Goal: Information Seeking & Learning: Check status

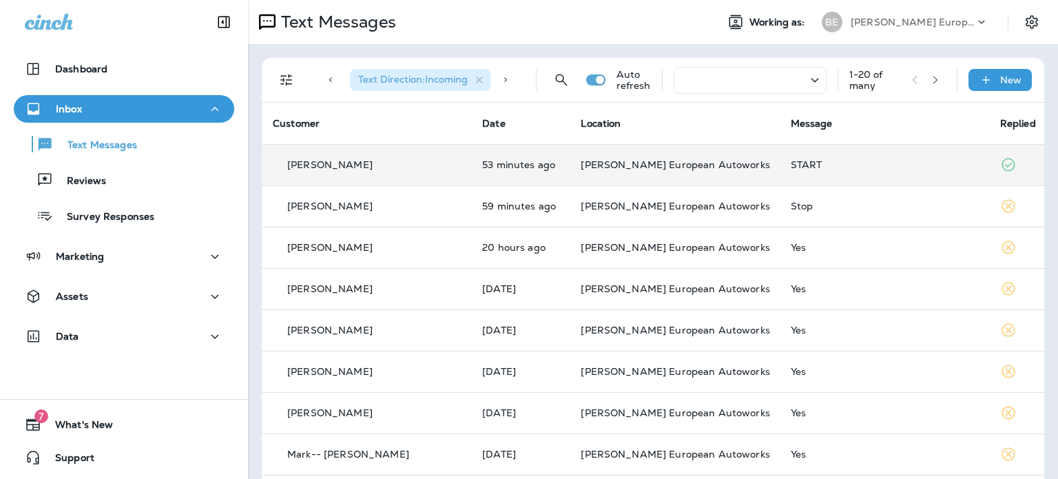
click at [790, 162] on div "START" at bounding box center [883, 164] width 187 height 11
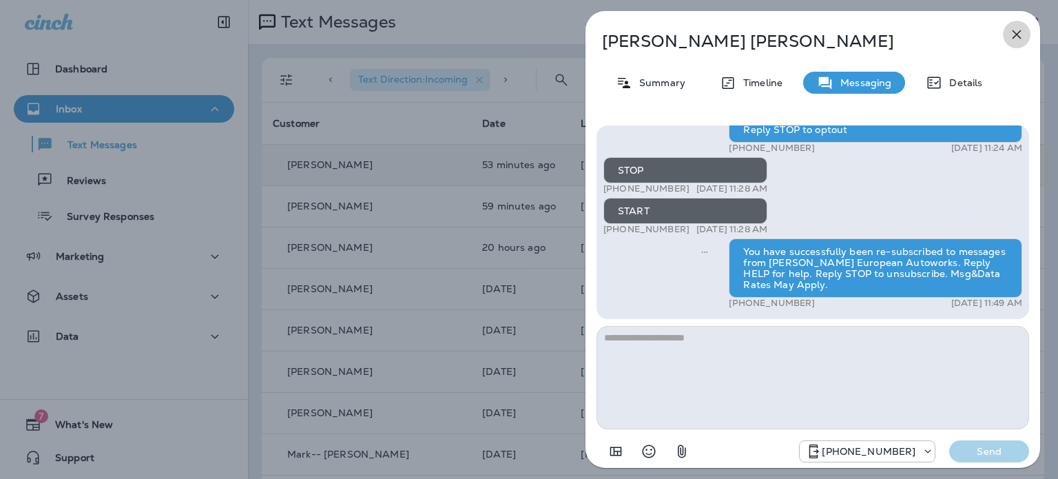
click at [1014, 31] on icon "button" at bounding box center [1016, 34] width 17 height 17
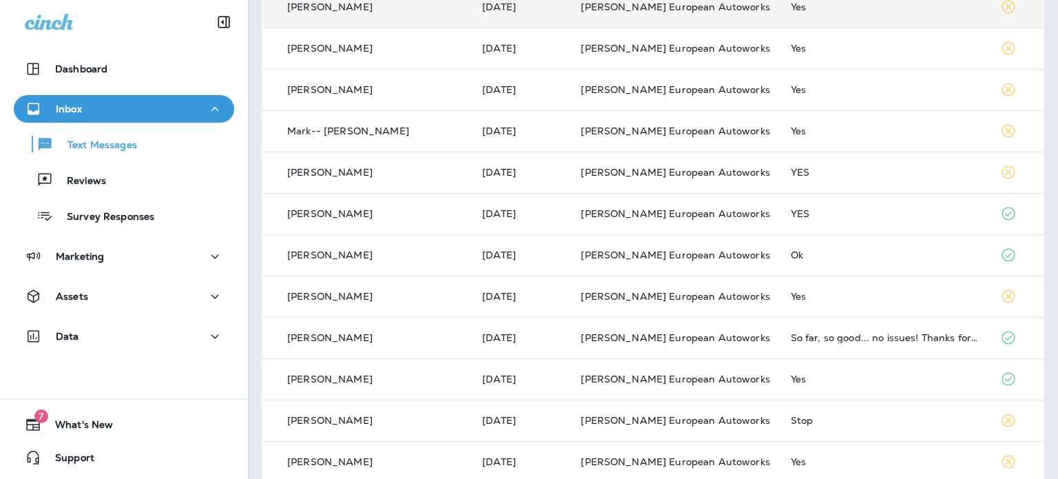
scroll to position [344, 0]
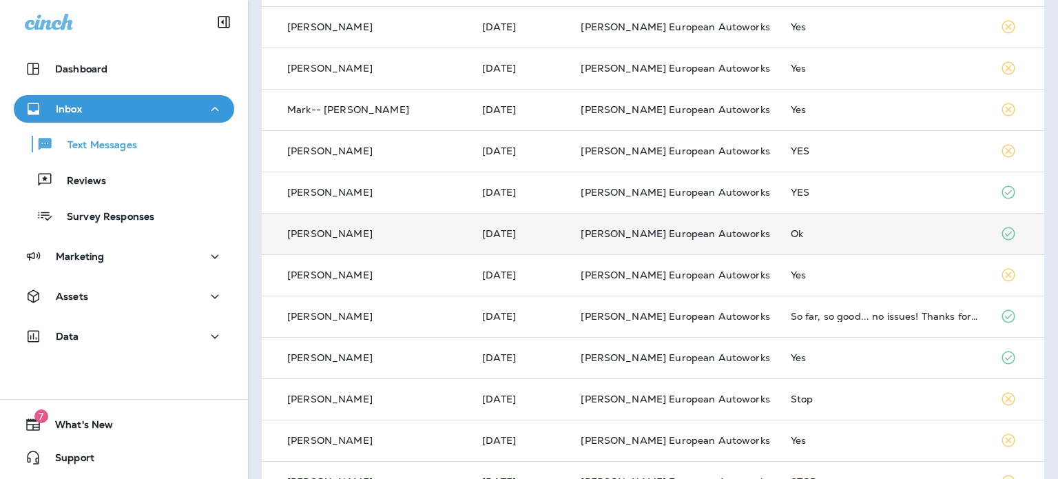
click at [790, 232] on div "Ok" at bounding box center [883, 233] width 187 height 11
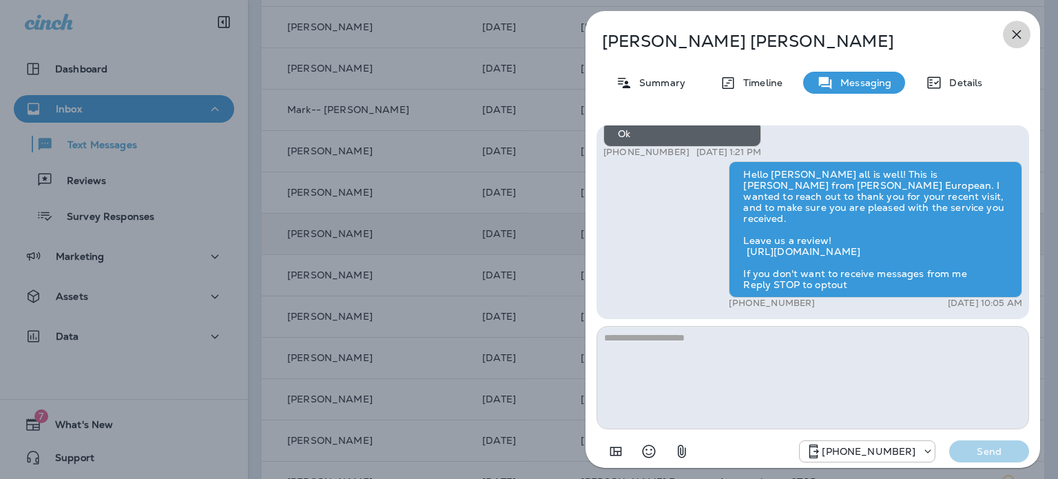
click at [1022, 32] on icon "button" at bounding box center [1016, 34] width 17 height 17
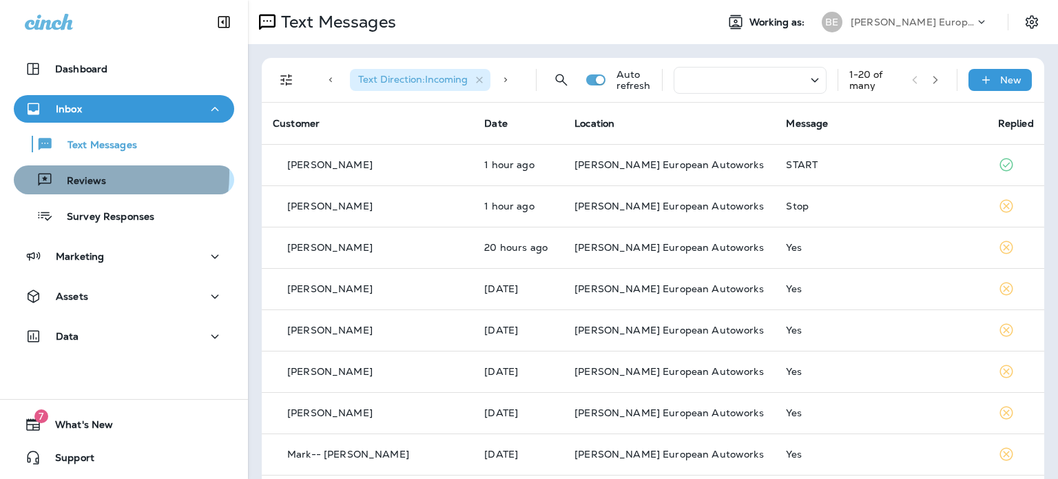
click at [77, 174] on div "Reviews" at bounding box center [62, 179] width 87 height 21
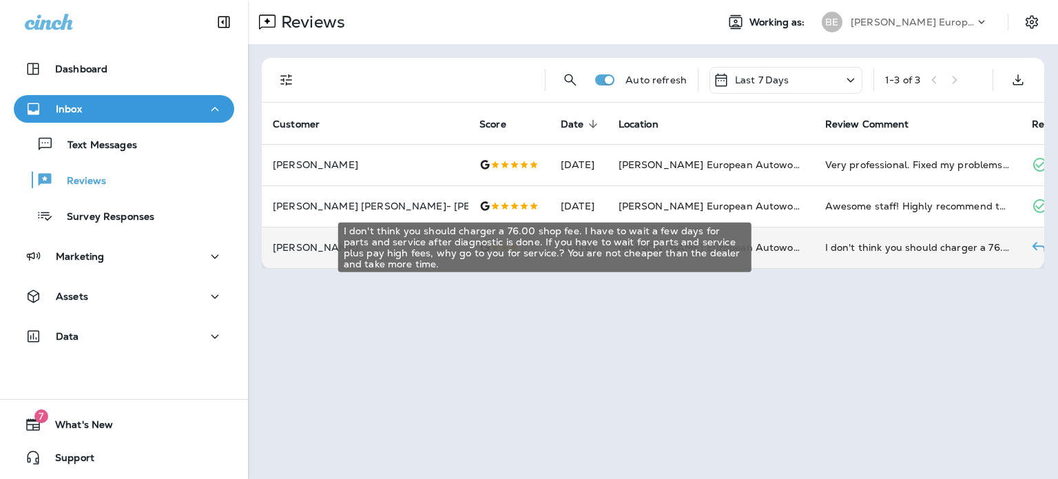
click at [825, 243] on div "I don't think you should charger a 76.00 shop fee. I have to wait a few days fo…" at bounding box center [917, 247] width 185 height 14
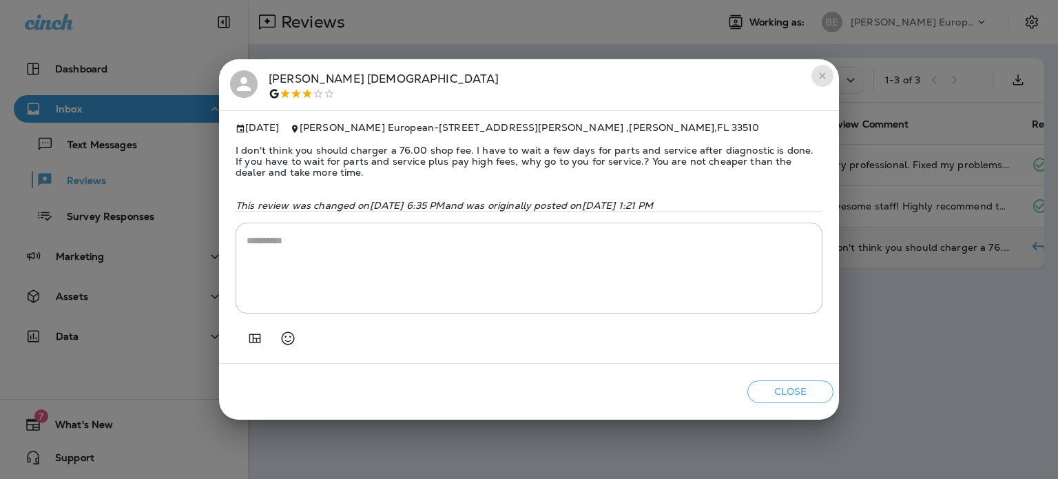
click at [819, 74] on icon "close" at bounding box center [822, 75] width 11 height 11
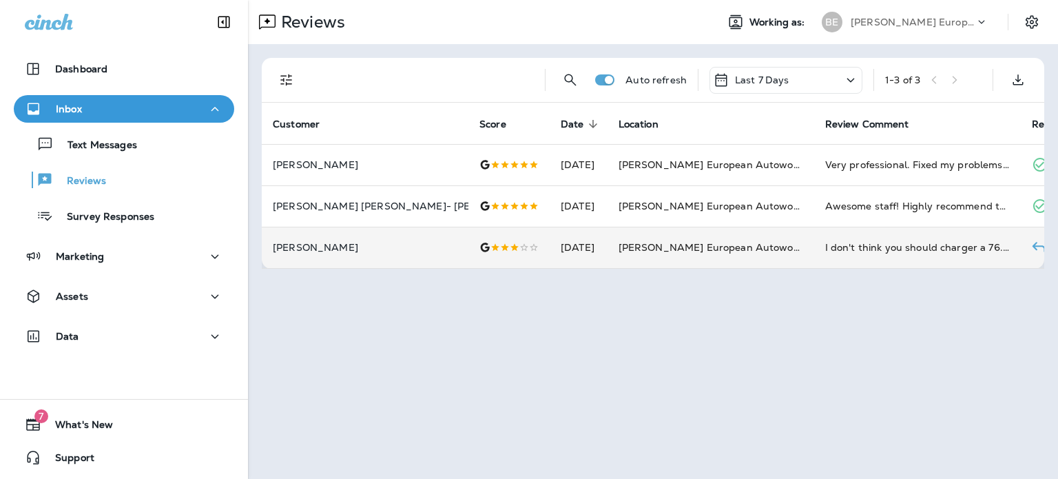
click at [846, 76] on icon at bounding box center [850, 80] width 17 height 17
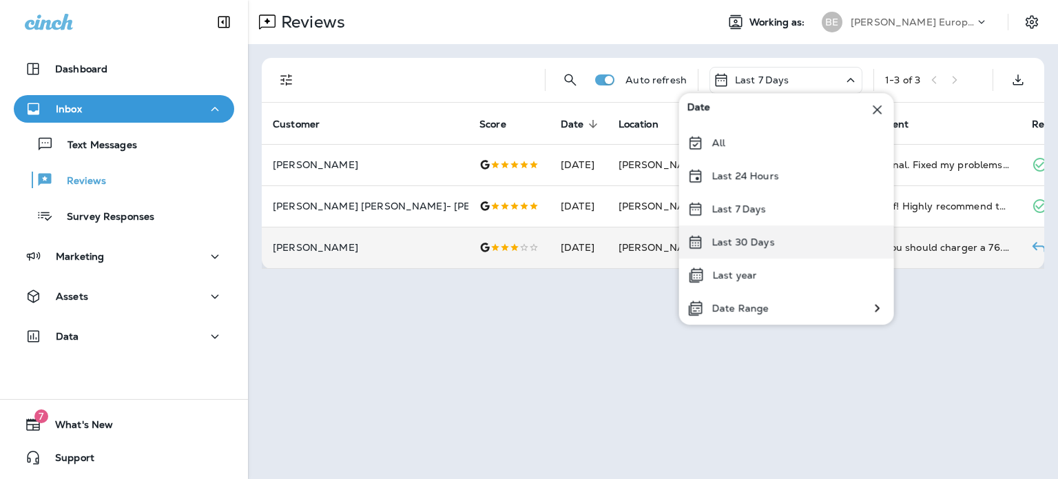
click at [756, 247] on p "Last 30 Days" at bounding box center [743, 241] width 63 height 11
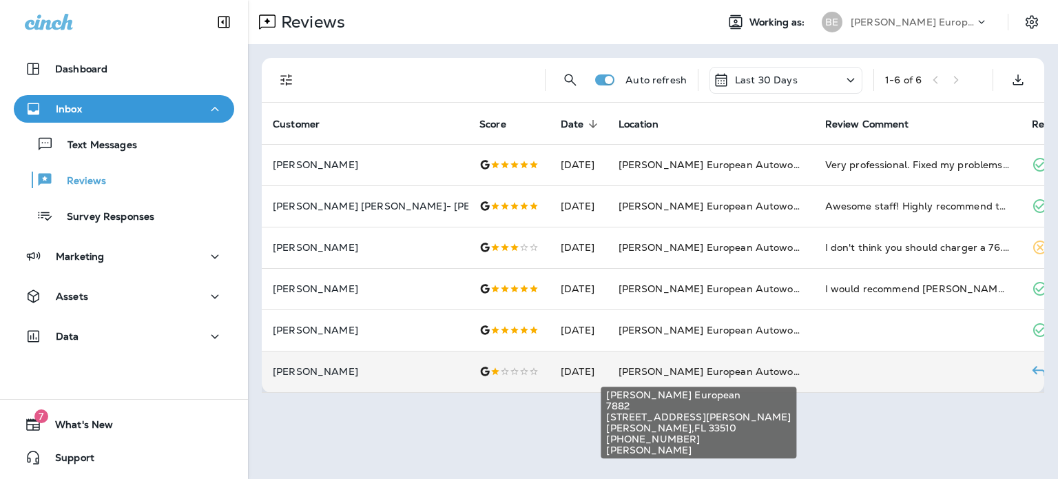
click at [639, 365] on span "[PERSON_NAME] European Autoworks" at bounding box center [712, 371] width 189 height 12
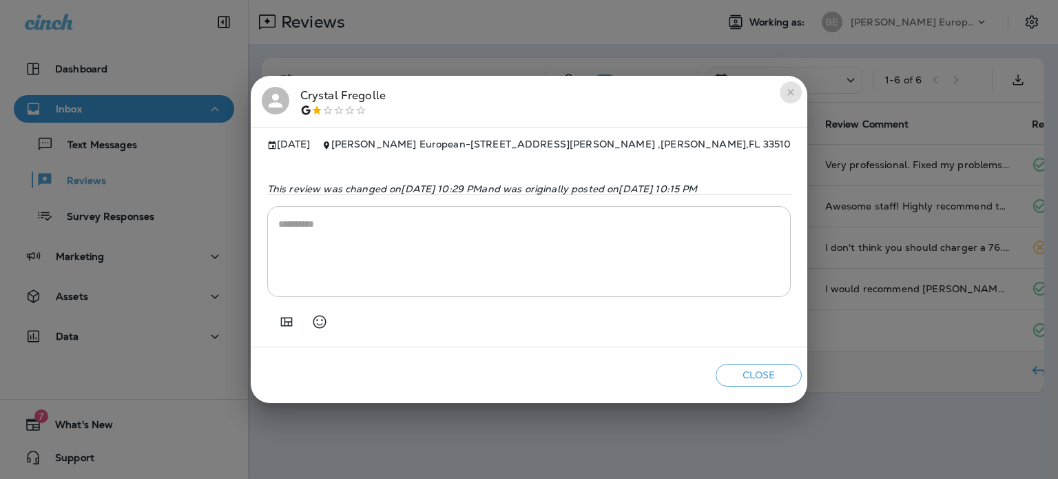
click at [796, 90] on icon "close" at bounding box center [790, 92] width 11 height 11
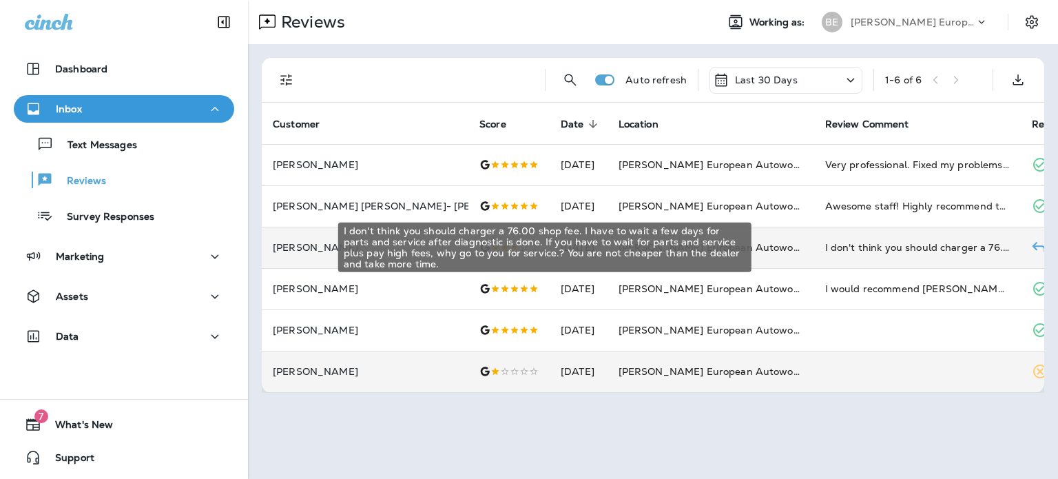
click at [825, 247] on div "I don't think you should charger a 76.00 shop fee. I have to wait a few days fo…" at bounding box center [917, 247] width 185 height 14
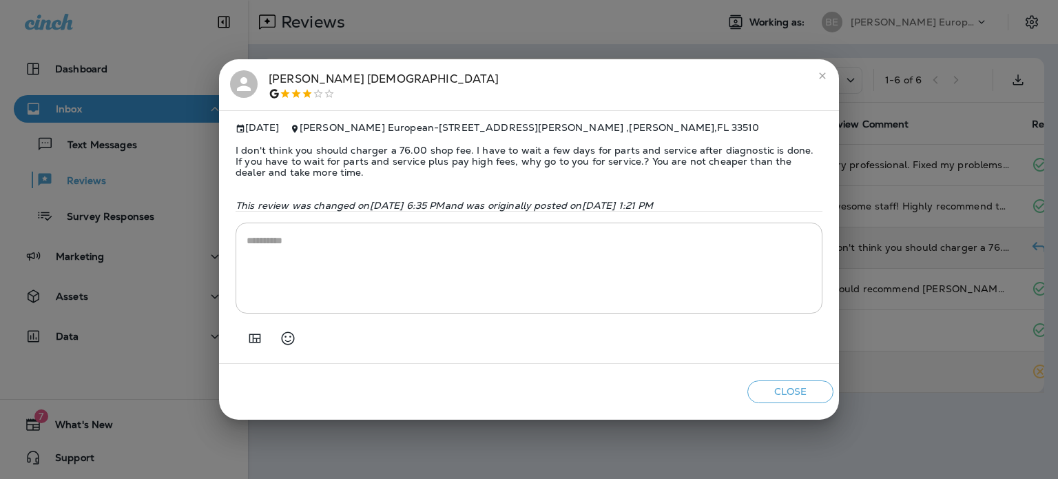
click at [817, 74] on icon "close" at bounding box center [822, 75] width 11 height 11
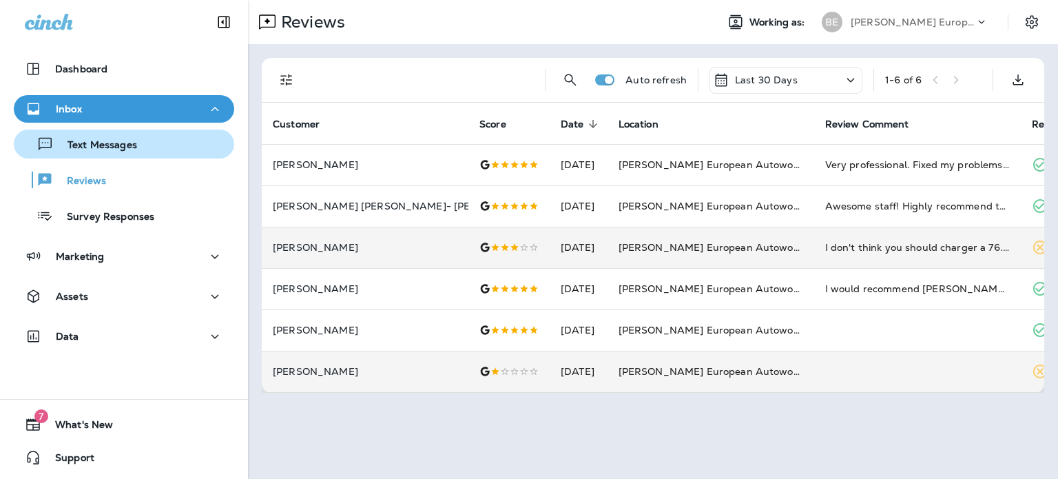
click at [109, 145] on p "Text Messages" at bounding box center [95, 145] width 83 height 13
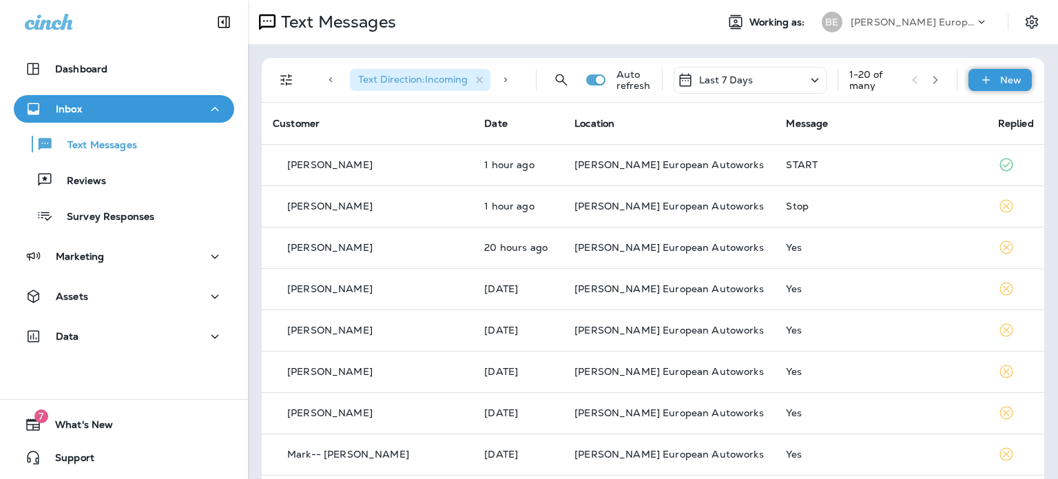
click at [1000, 80] on p "New" at bounding box center [1010, 79] width 21 height 11
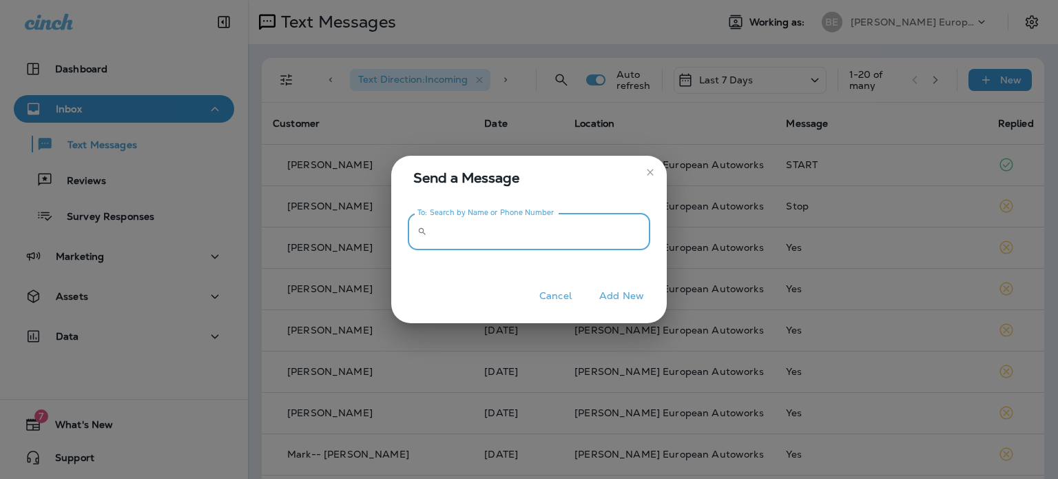
click at [560, 228] on input "To: Search by Name or Phone Number" at bounding box center [541, 231] width 218 height 36
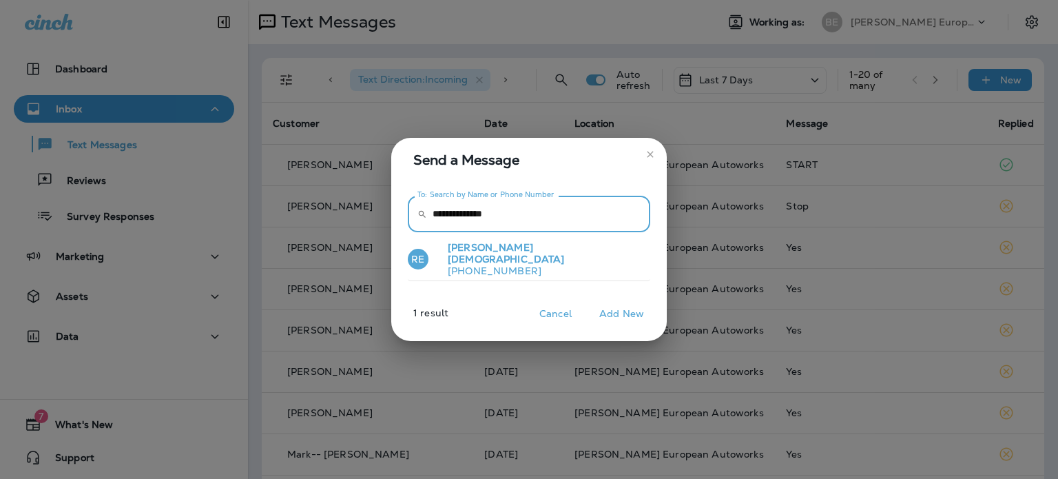
type input "**********"
click at [503, 265] on p "+18138430518" at bounding box center [541, 270] width 208 height 11
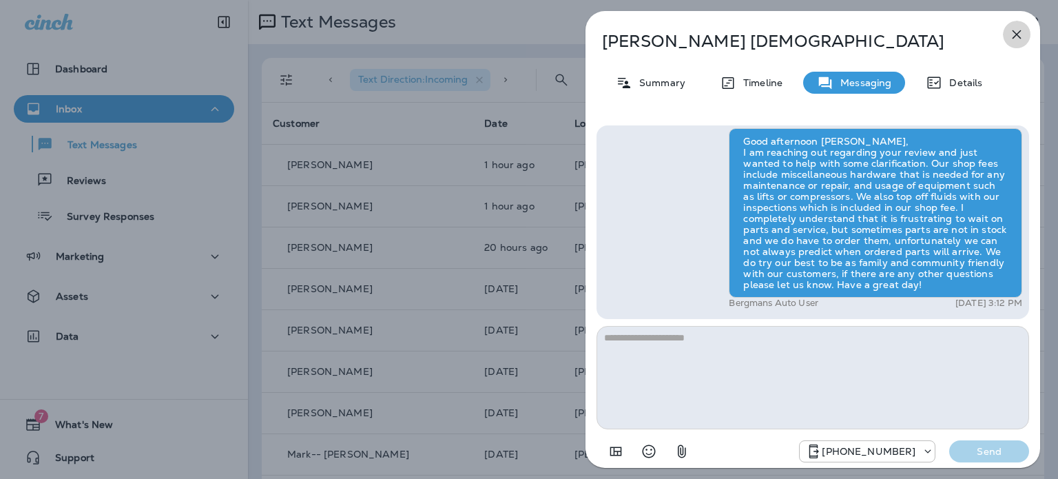
click at [1021, 31] on icon "button" at bounding box center [1016, 34] width 17 height 17
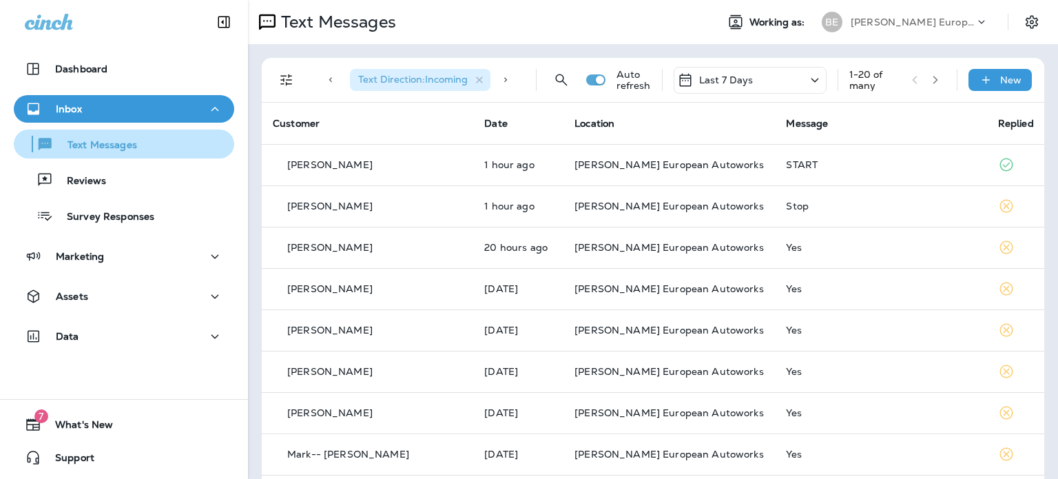
click at [96, 149] on p "Text Messages" at bounding box center [95, 145] width 83 height 13
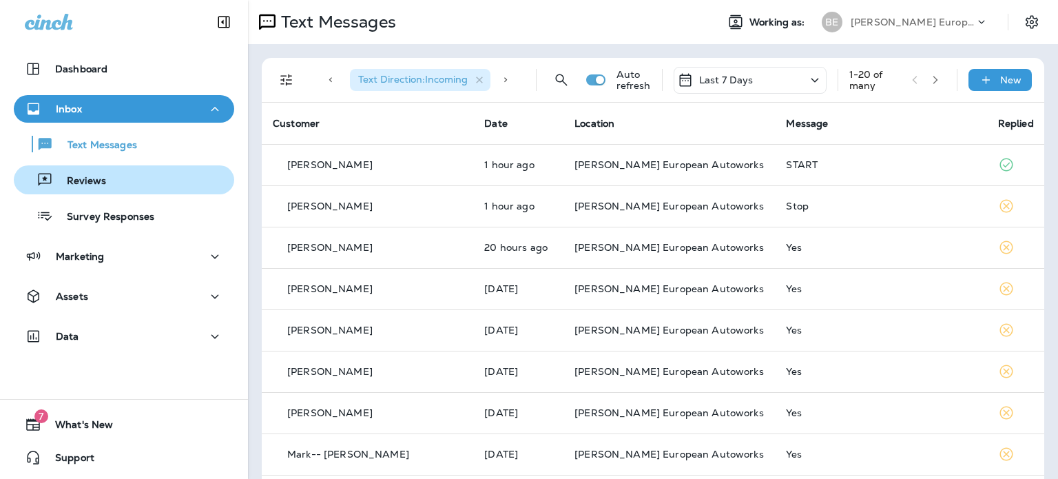
click at [100, 179] on p "Reviews" at bounding box center [79, 181] width 53 height 13
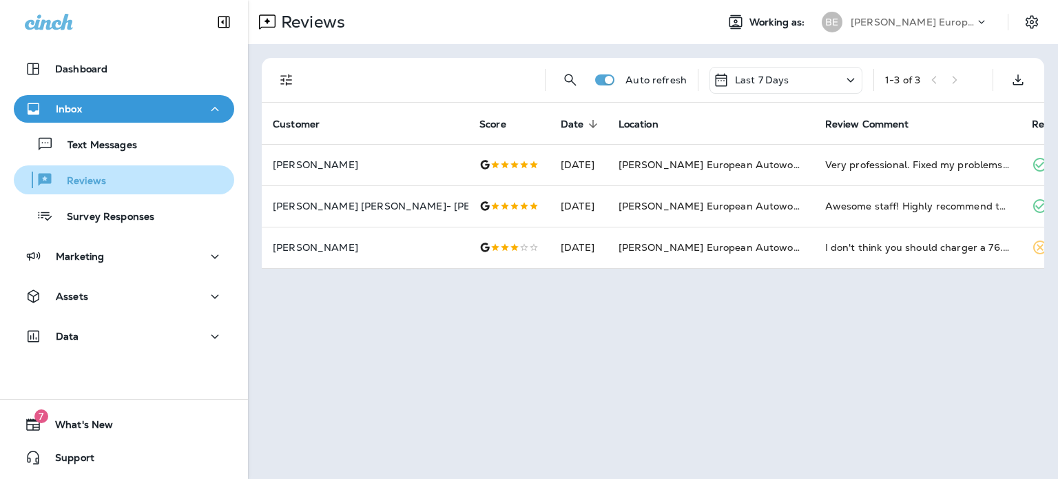
click at [91, 179] on p "Reviews" at bounding box center [79, 181] width 53 height 13
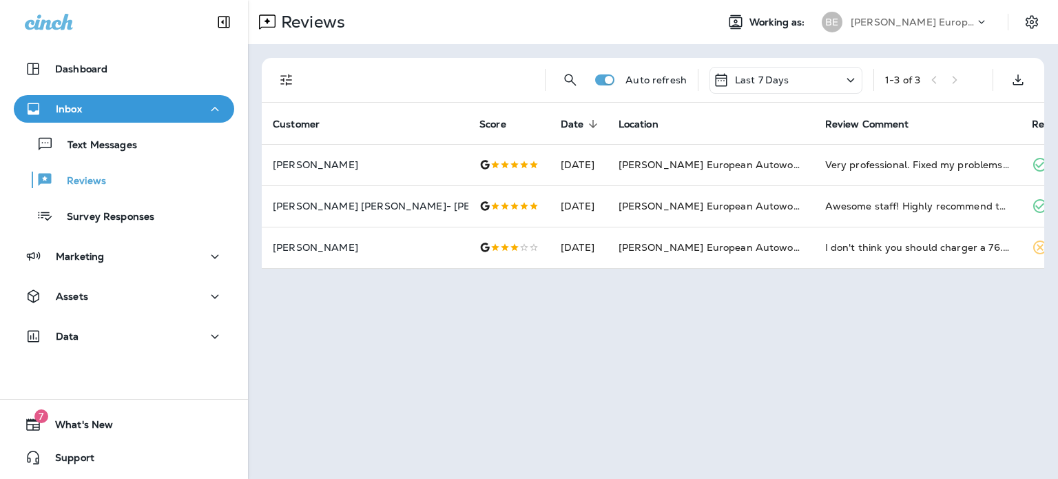
click at [841, 80] on div "Last 7 Days" at bounding box center [785, 80] width 153 height 27
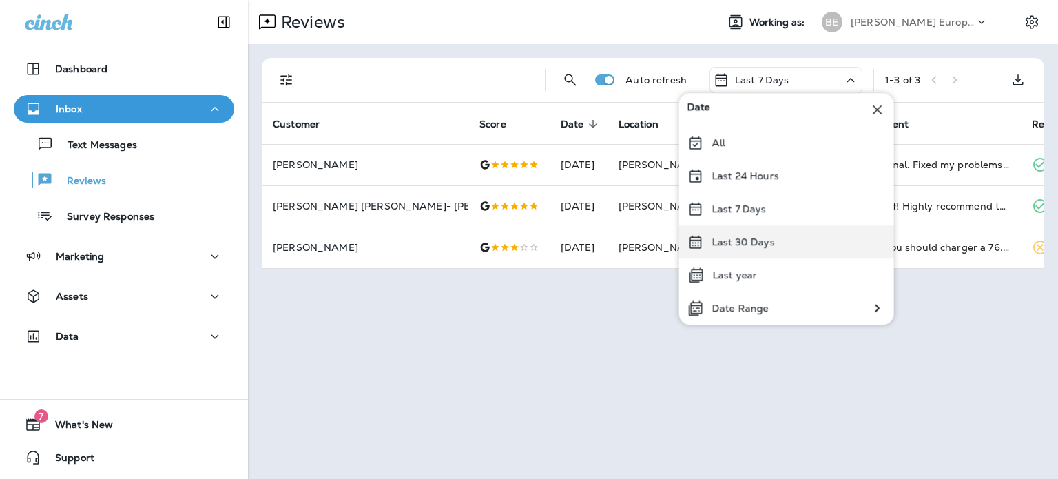
click at [766, 236] on p "Last 30 Days" at bounding box center [743, 241] width 63 height 11
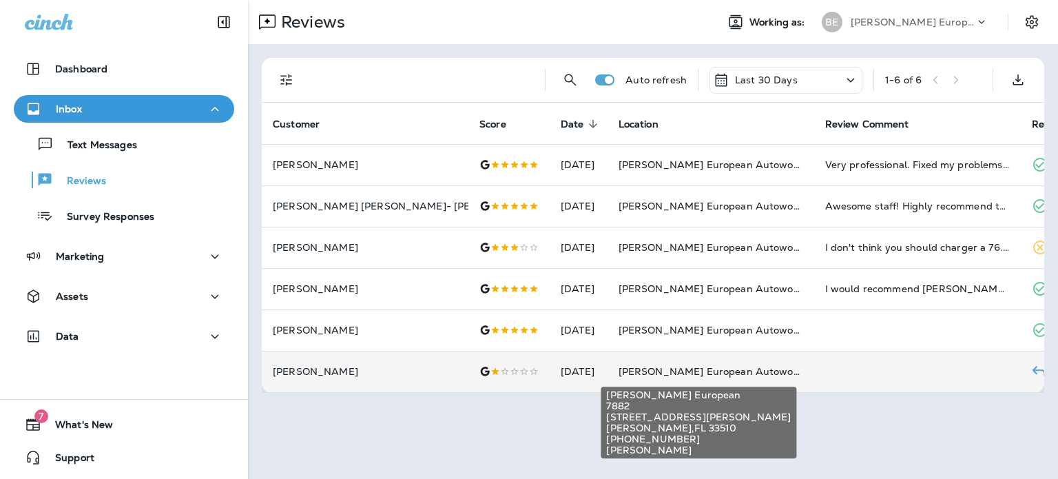
click at [642, 368] on span "[PERSON_NAME] European Autoworks" at bounding box center [712, 371] width 189 height 12
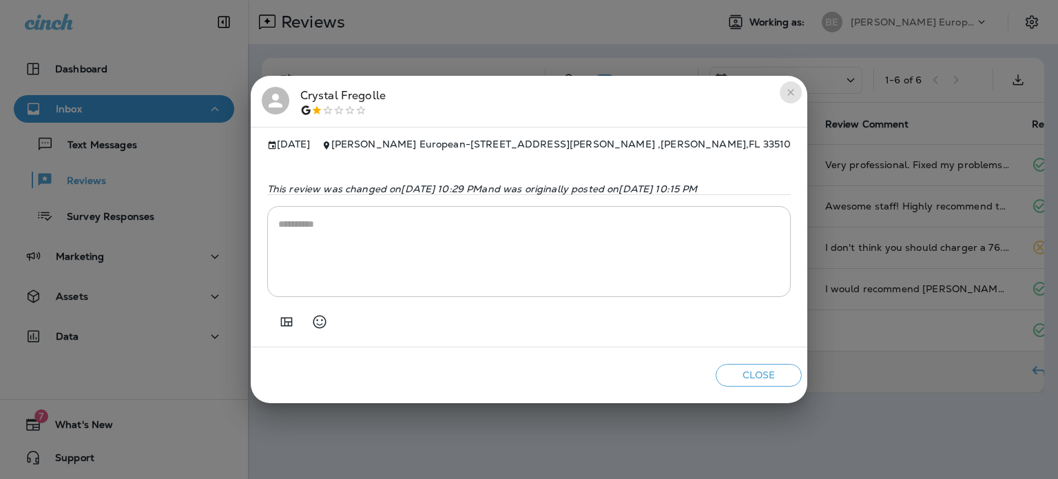
click at [796, 92] on icon "close" at bounding box center [790, 92] width 11 height 11
